Goal: Task Accomplishment & Management: Manage account settings

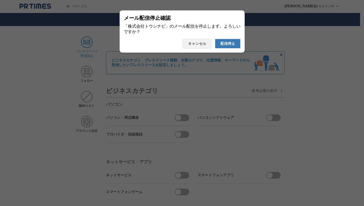
click at [229, 46] on span "配信停止" at bounding box center [227, 43] width 15 height 5
click at [232, 44] on span "配信停止" at bounding box center [227, 43] width 15 height 5
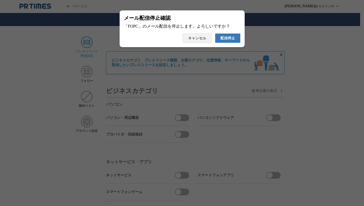
click at [232, 38] on span "配信停止" at bounding box center [227, 38] width 15 height 5
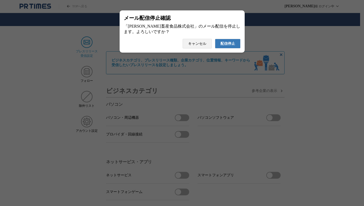
click at [236, 46] on button "配信停止" at bounding box center [228, 44] width 26 height 10
click at [230, 45] on span "配信停止" at bounding box center [227, 43] width 15 height 5
click at [231, 46] on span "配信停止" at bounding box center [227, 43] width 15 height 5
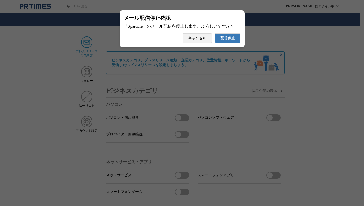
click at [225, 41] on span "配信停止" at bounding box center [227, 38] width 15 height 5
